Goal: Task Accomplishment & Management: Manage account settings

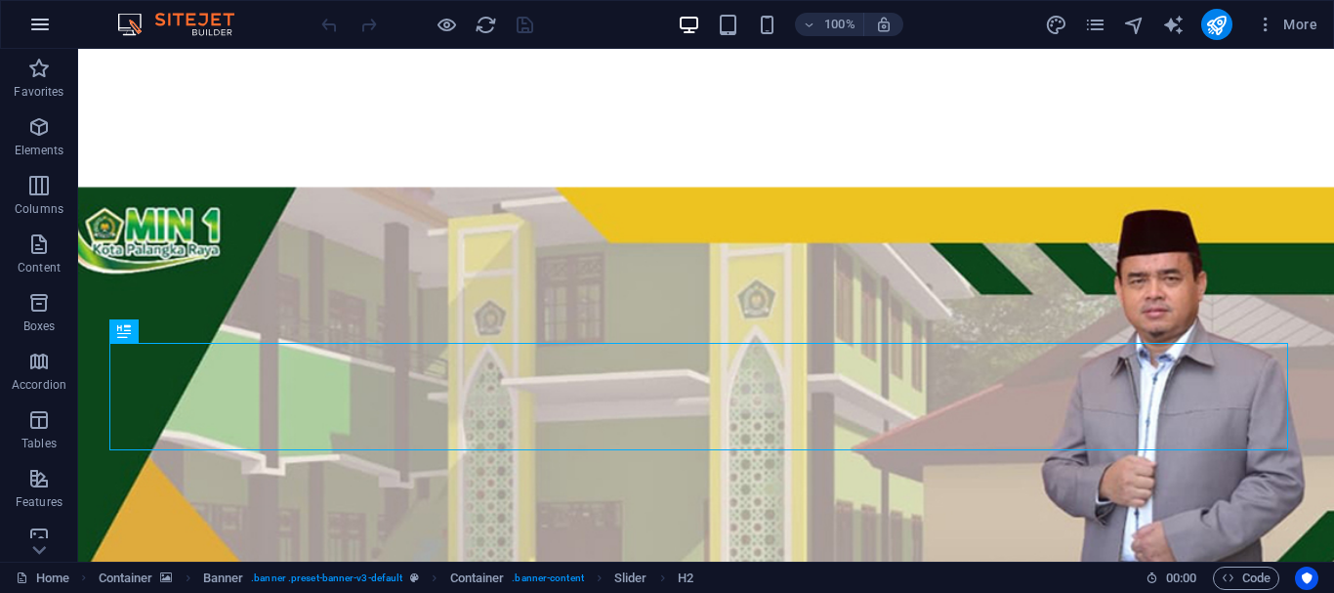
click at [34, 25] on icon "button" at bounding box center [39, 24] width 23 height 23
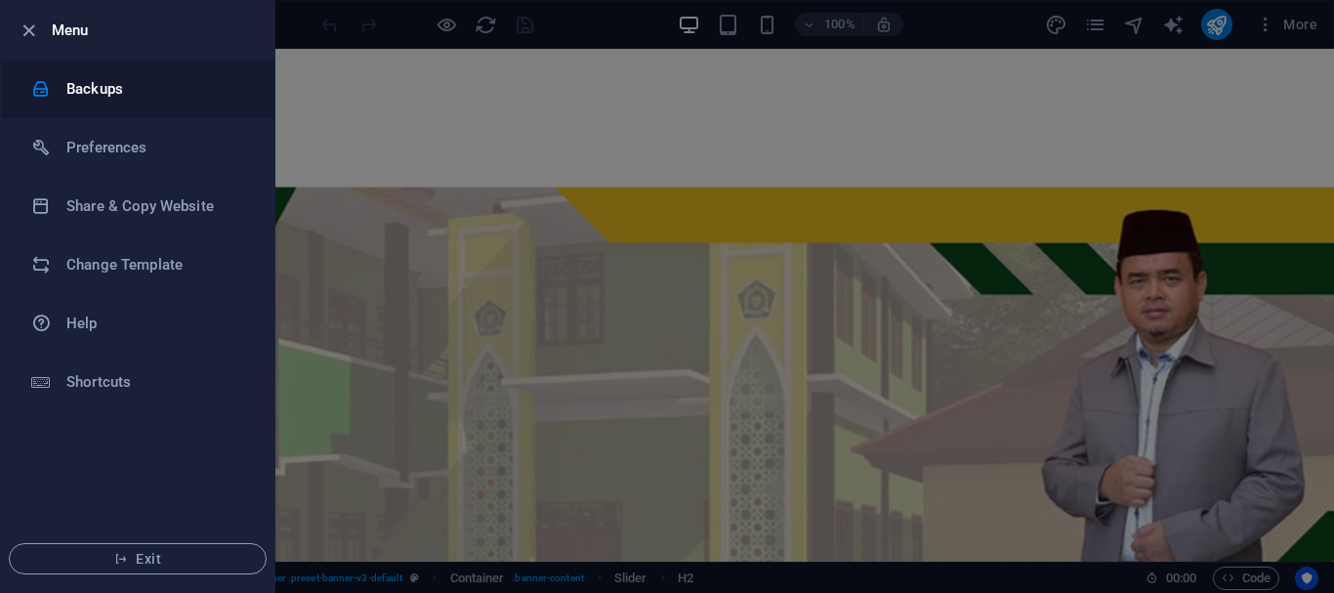
click at [73, 81] on h6 "Backups" at bounding box center [156, 88] width 181 height 23
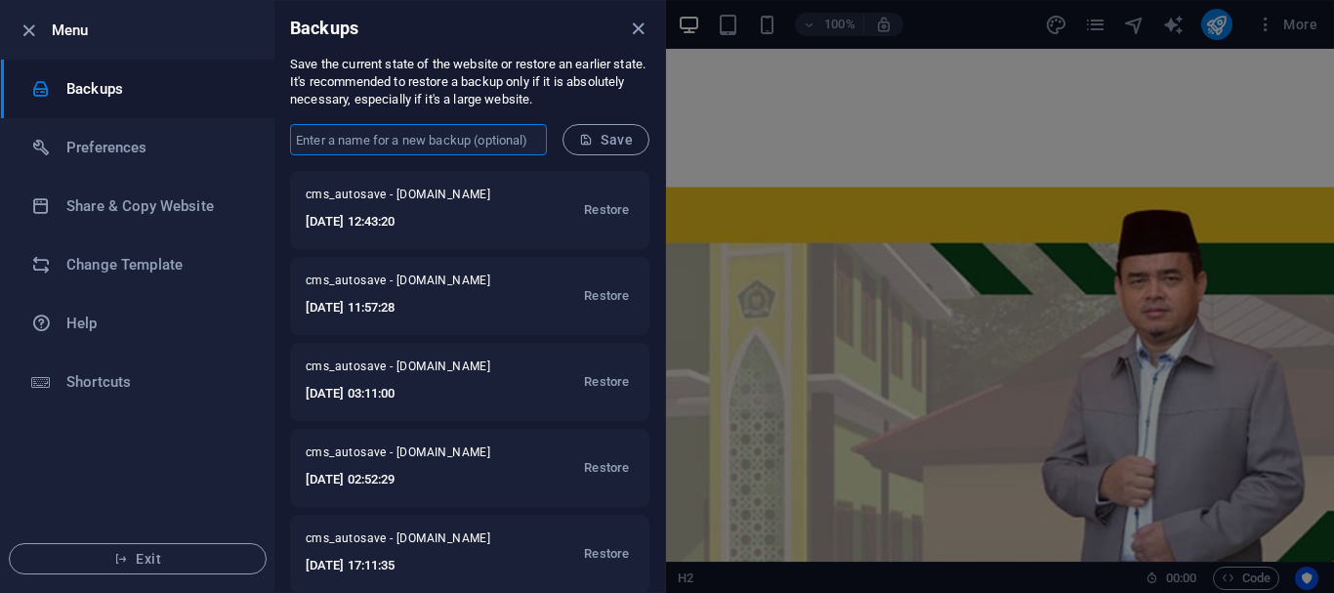
click at [404, 144] on input "text" at bounding box center [418, 139] width 257 height 31
type input "Backup03"
click at [616, 142] on span "Save" at bounding box center [606, 140] width 54 height 16
click at [639, 30] on icon "close" at bounding box center [638, 29] width 22 height 22
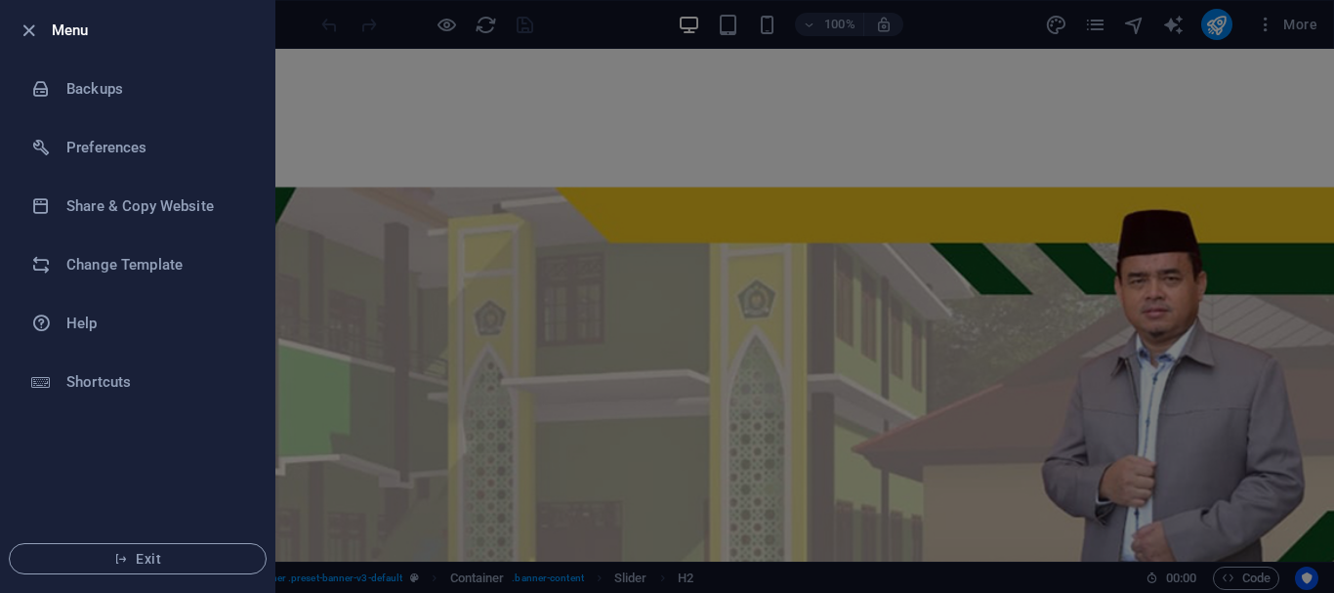
click at [963, 237] on div at bounding box center [667, 296] width 1334 height 593
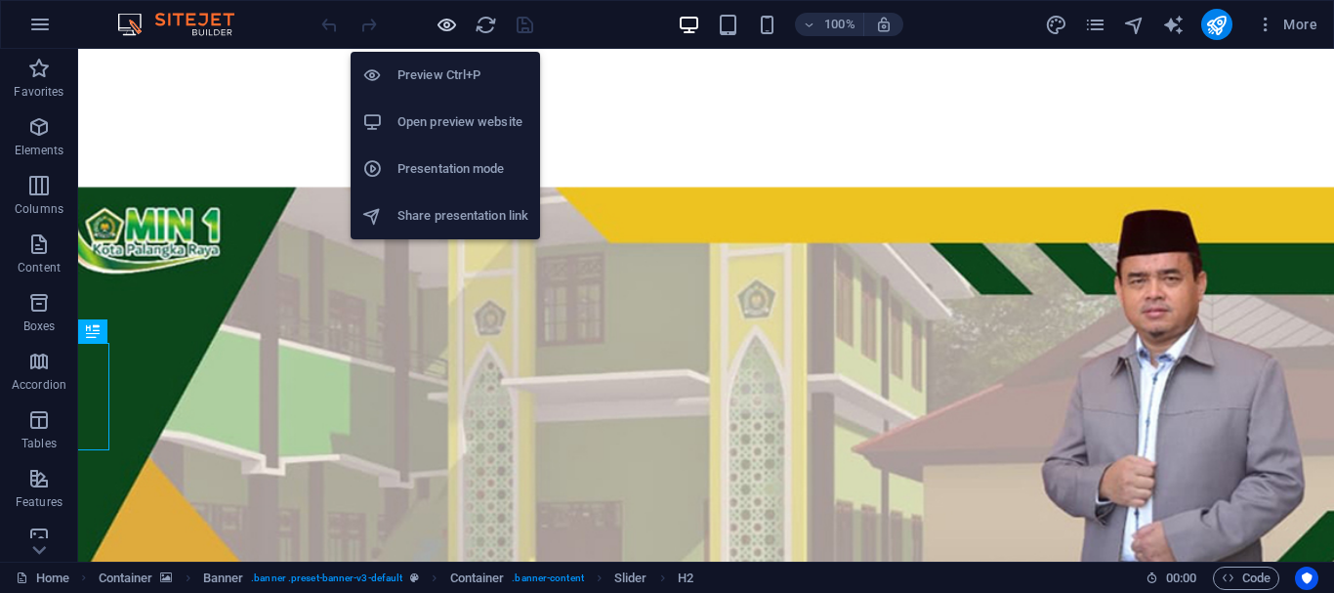
click at [445, 29] on icon "button" at bounding box center [447, 25] width 22 height 22
